Goal: Check status: Check status

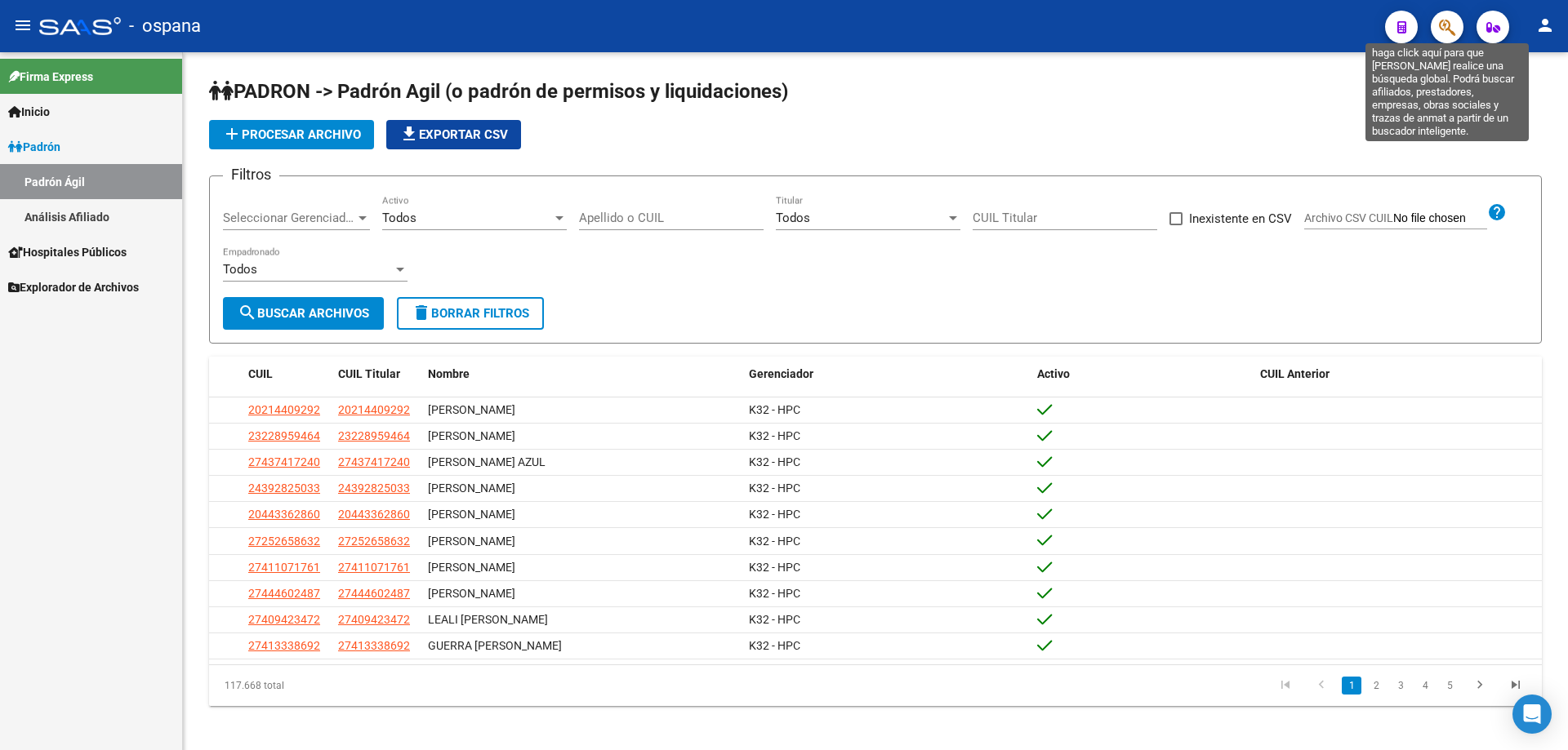
click at [1443, 35] on icon "button" at bounding box center [1447, 27] width 16 height 19
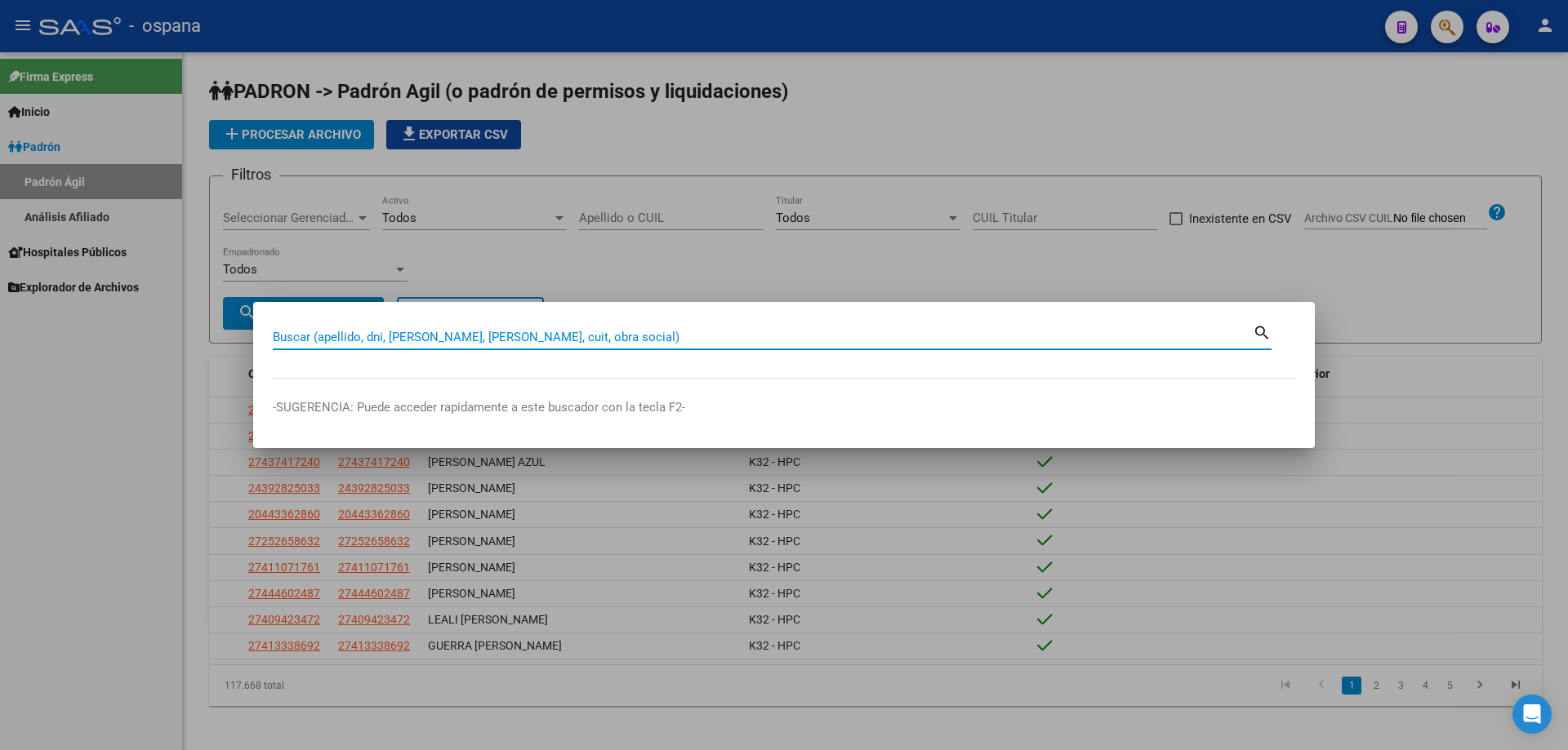
click at [659, 330] on input "Buscar (apellido, dni, [PERSON_NAME], [PERSON_NAME], cuit, obra social)" at bounding box center [762, 337] width 980 height 15
type input "47054853"
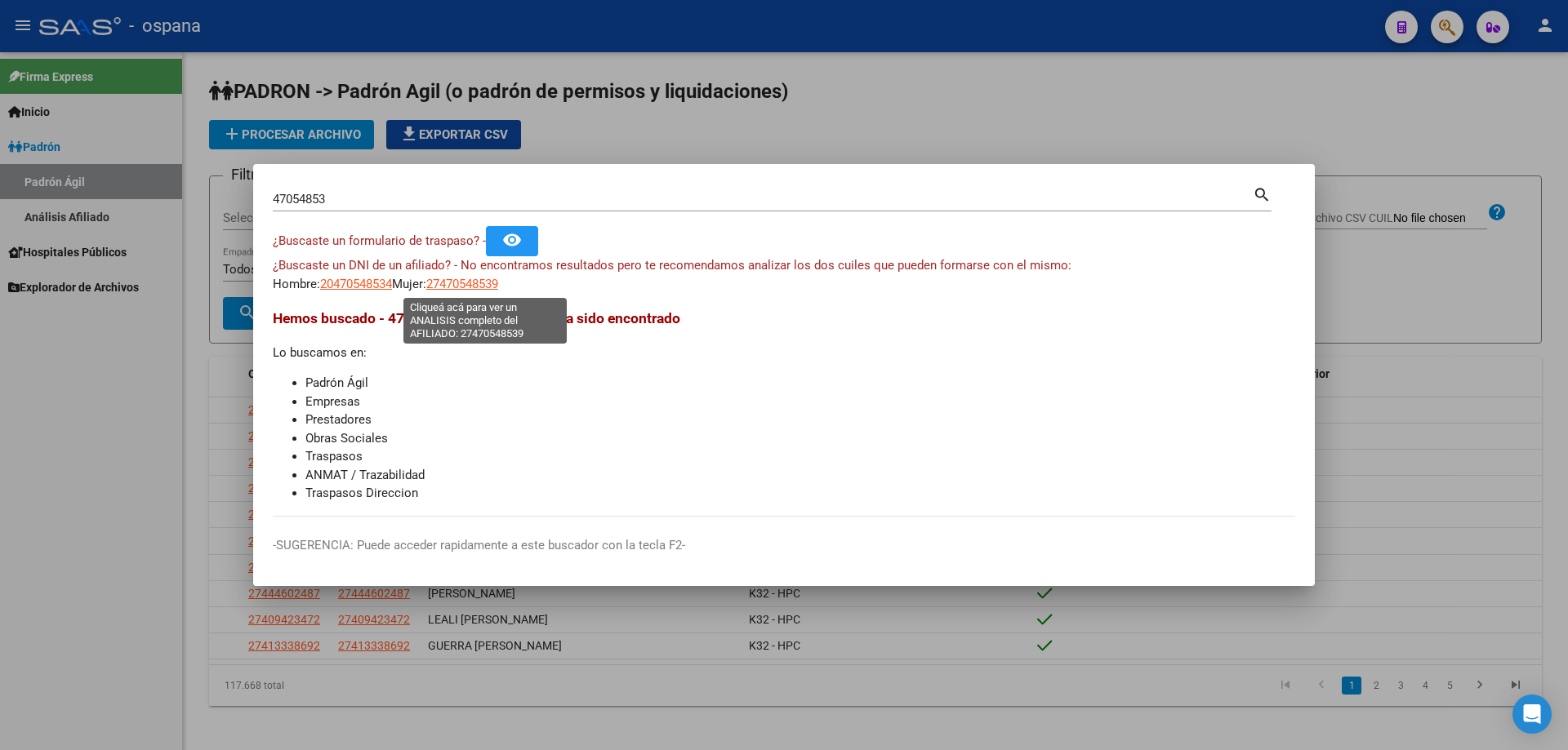
click at [490, 285] on span "27470548539" at bounding box center [462, 284] width 72 height 15
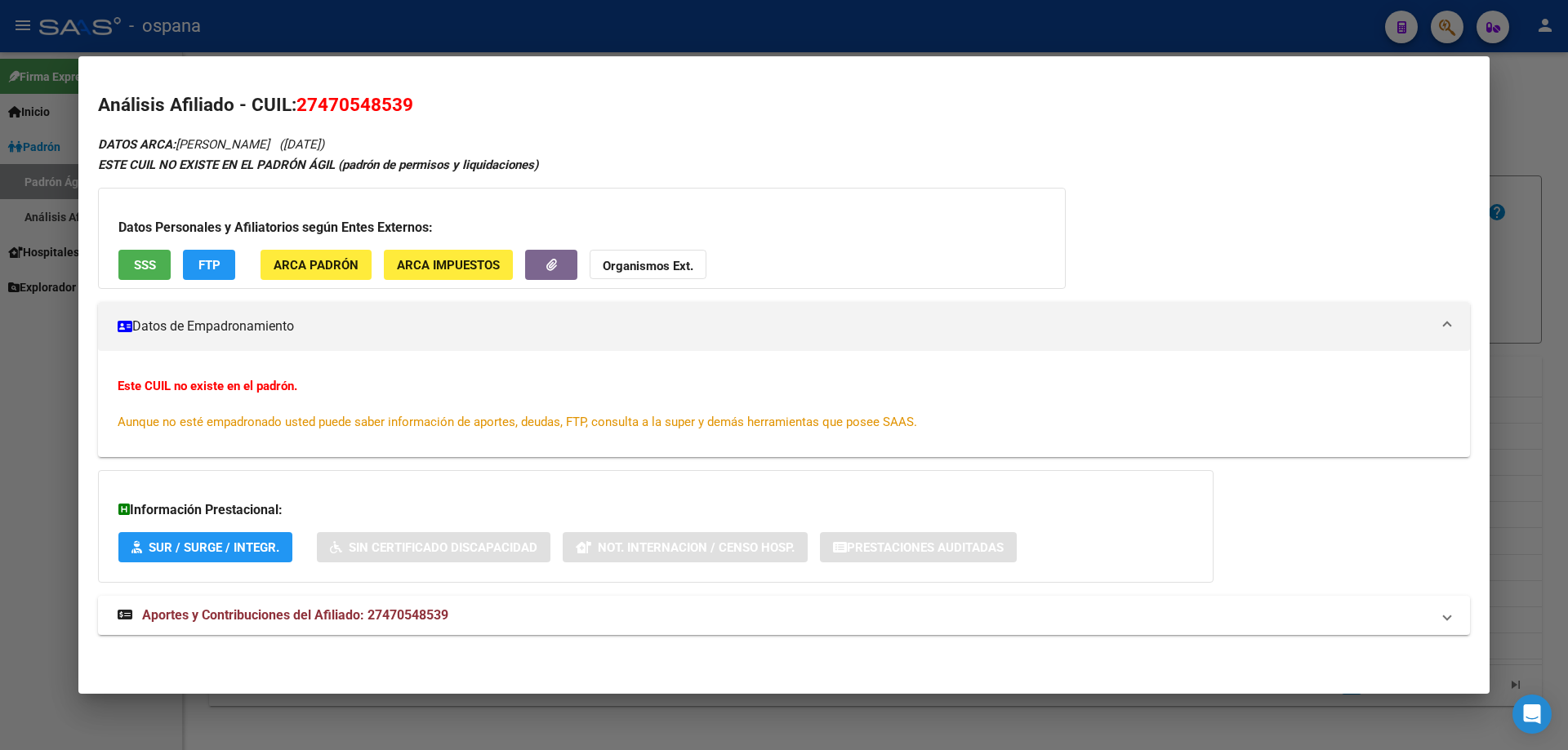
click at [146, 252] on button "SSS" at bounding box center [144, 265] width 52 height 30
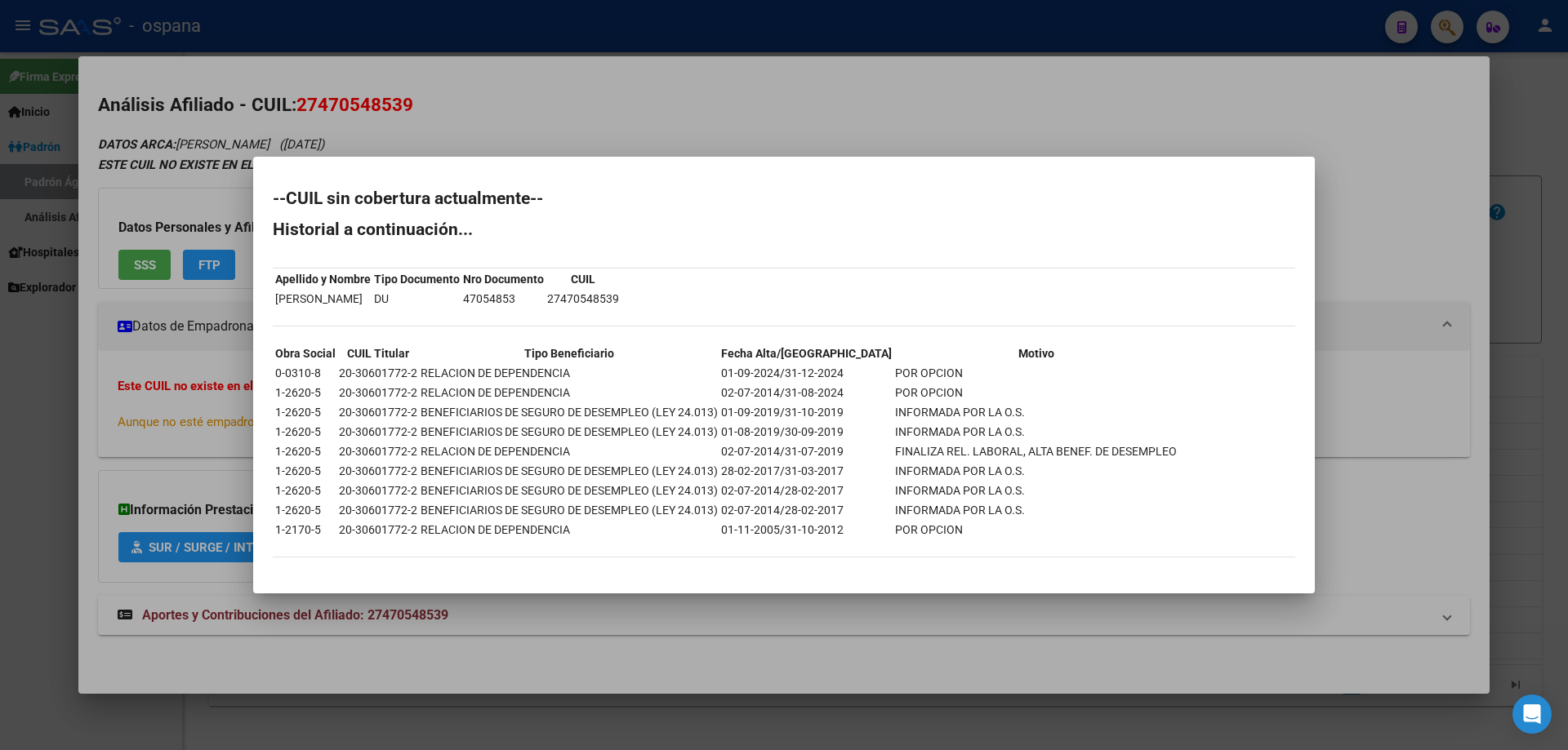
drag, startPoint x: 321, startPoint y: 372, endPoint x: 825, endPoint y: 380, distance: 504.1
click at [825, 380] on tr "0-0310-8 20-30601772-2 RELACION DE DEPENDENCIA 01-09-2024/31-12-2024 POR OPCION" at bounding box center [726, 373] width 903 height 18
click at [832, 366] on td "01-09-2024/31-12-2024" at bounding box center [806, 373] width 172 height 18
click at [1567, 384] on div at bounding box center [784, 375] width 1568 height 750
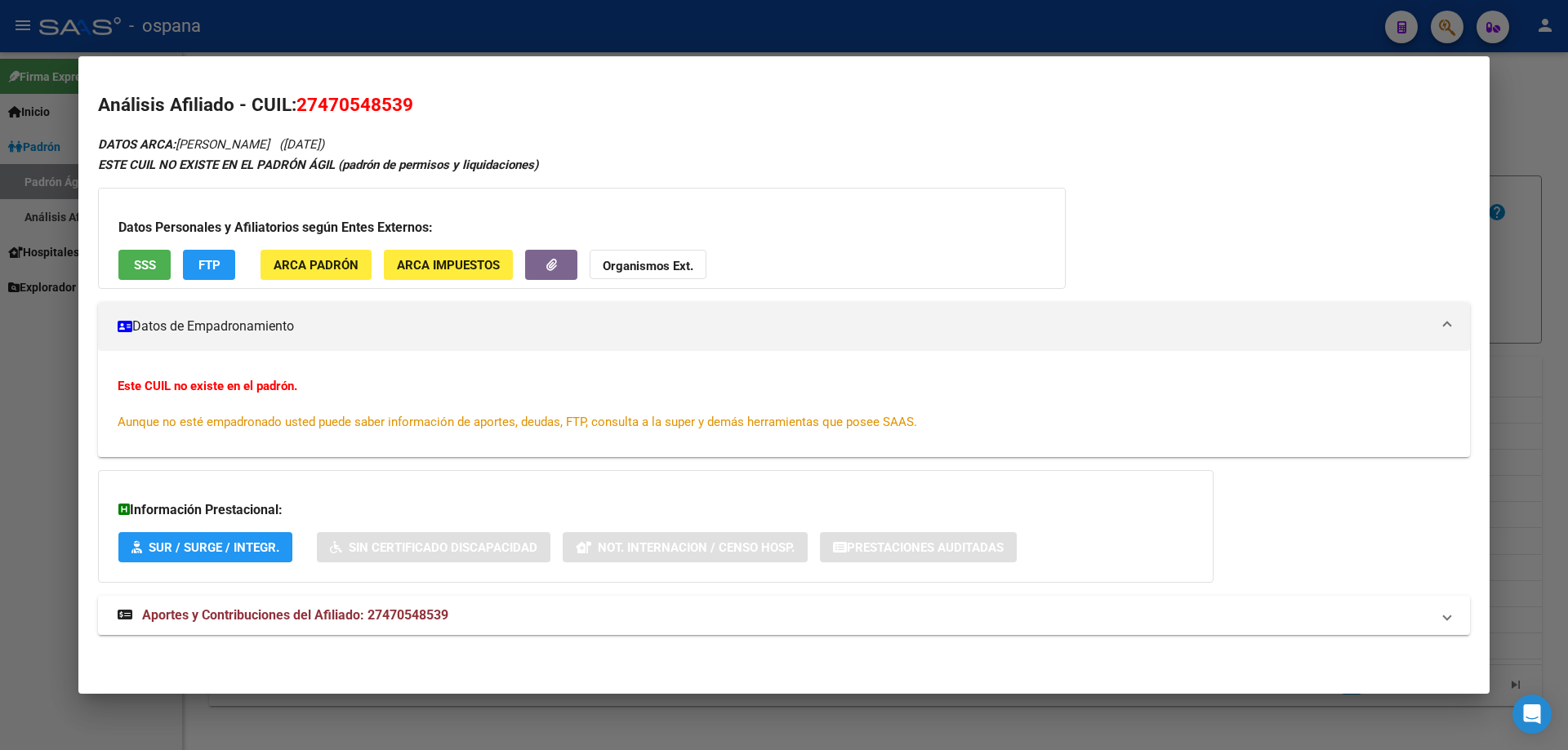
click at [1567, 343] on div at bounding box center [784, 375] width 1568 height 750
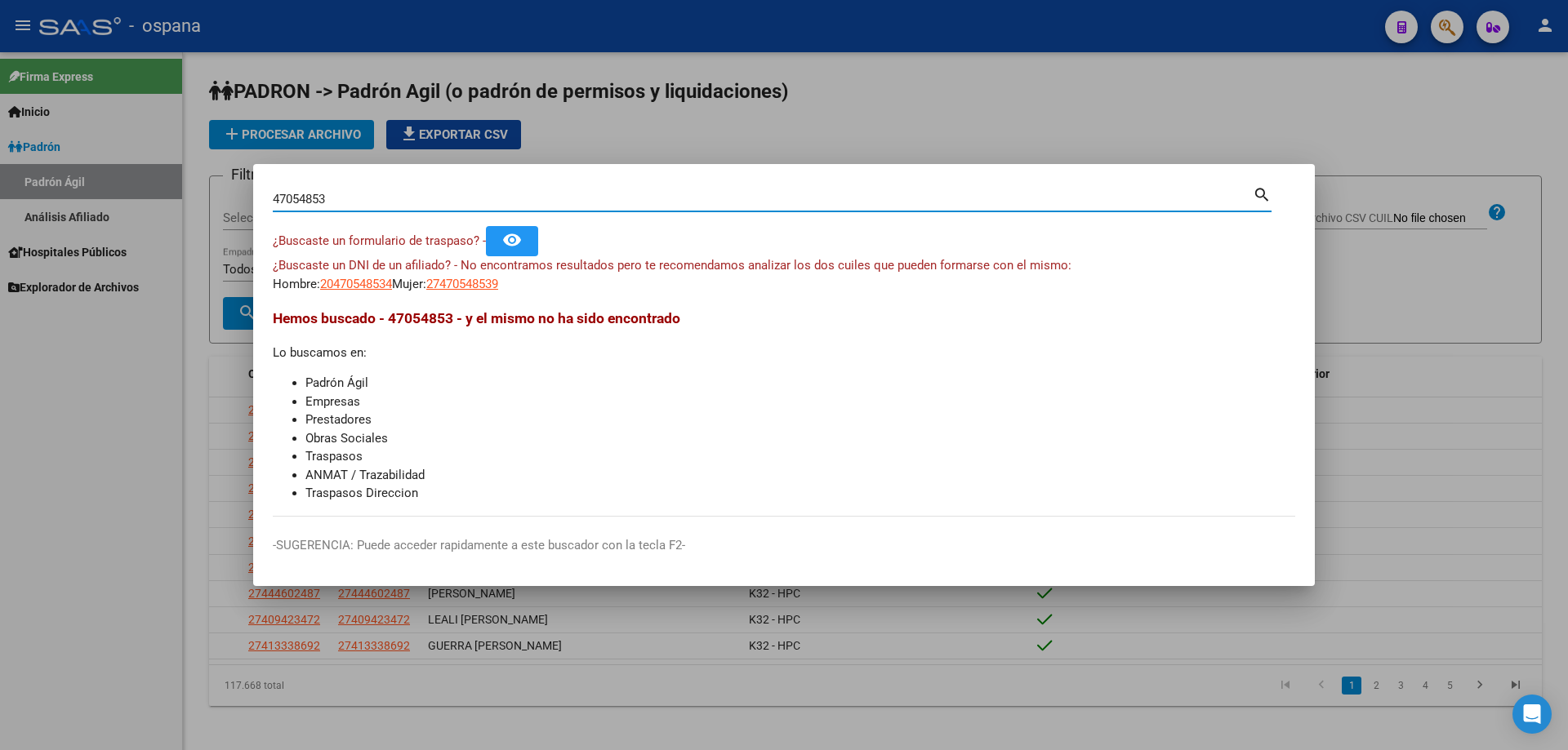
click at [386, 198] on input "47054853" at bounding box center [762, 199] width 980 height 15
paste input "40352999"
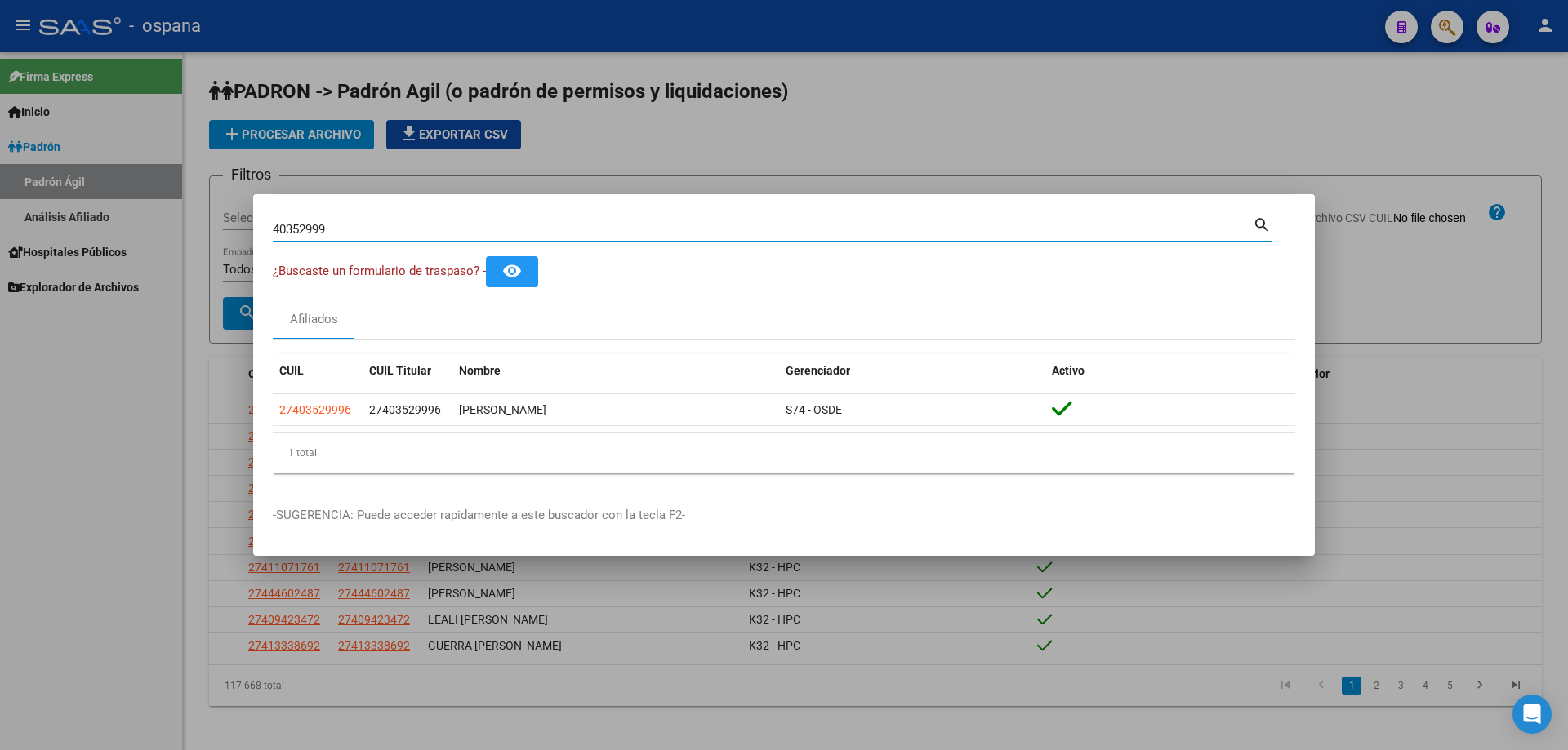
click at [382, 228] on input "40352999" at bounding box center [762, 229] width 980 height 15
type input "47054853"
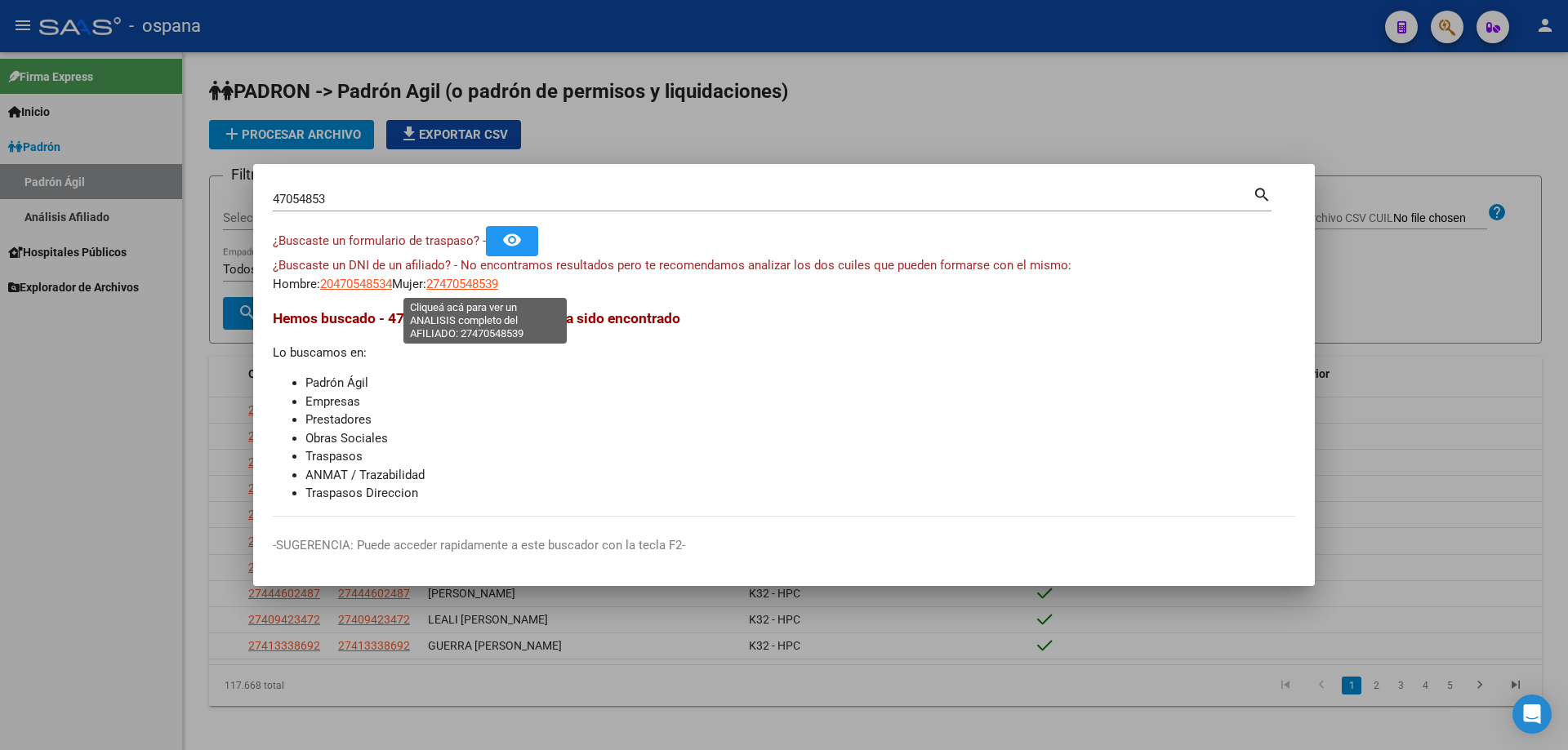
click at [476, 284] on span "27470548539" at bounding box center [462, 284] width 72 height 15
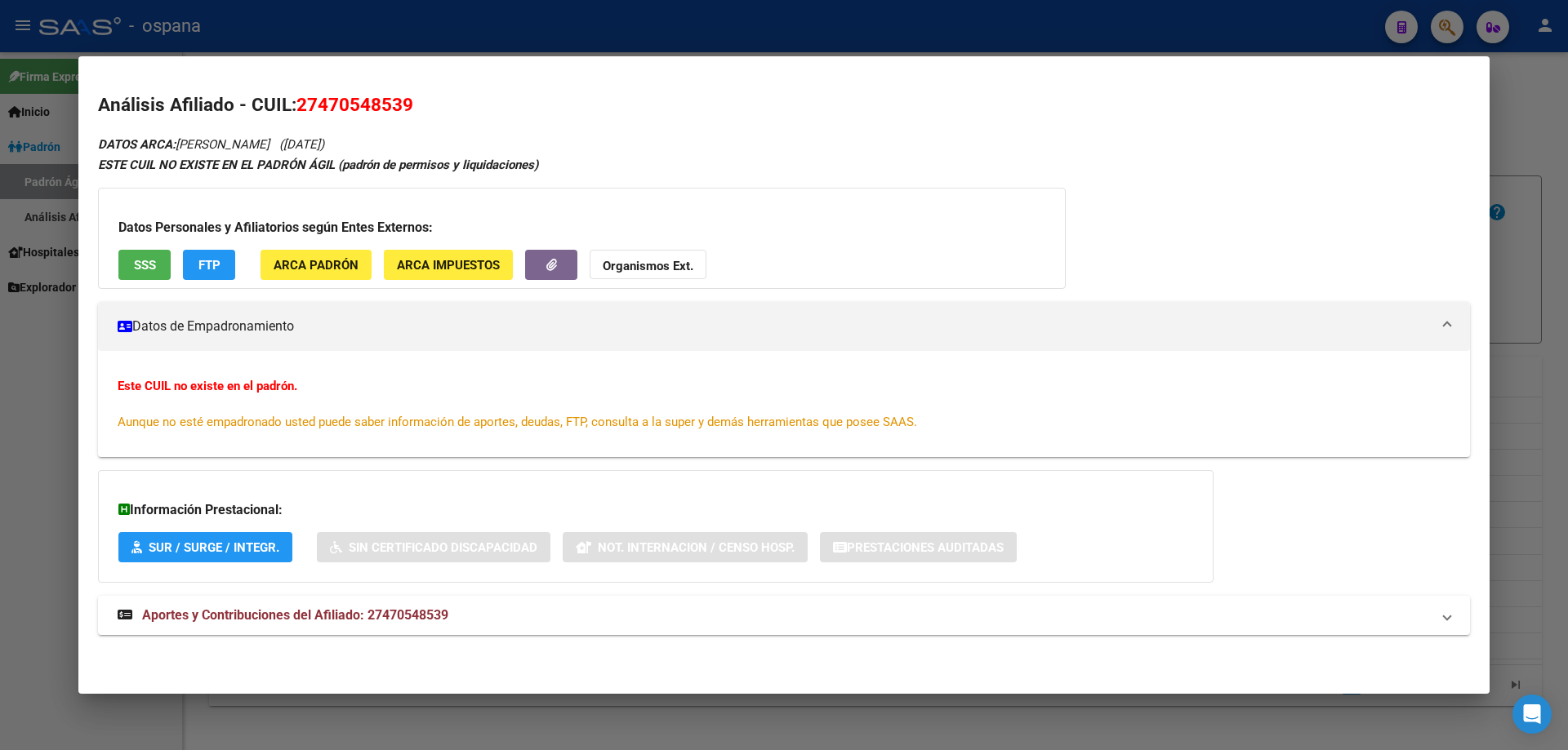
click at [169, 268] on button "SSS" at bounding box center [144, 265] width 52 height 30
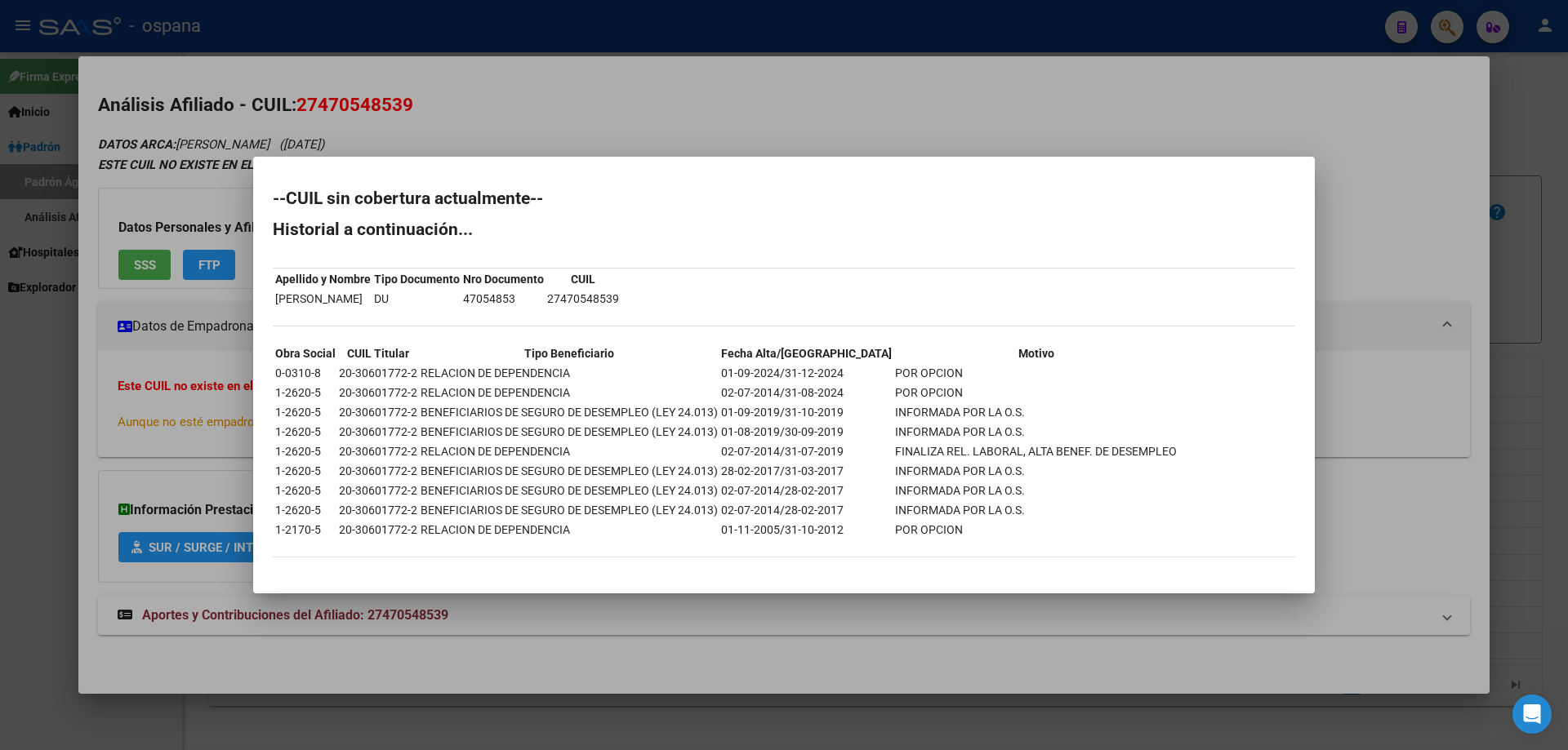
click at [579, 293] on td "27470548539" at bounding box center [583, 299] width 74 height 18
copy td "27470548539"
click at [168, 747] on div at bounding box center [784, 375] width 1568 height 750
